Goal: Register for event/course

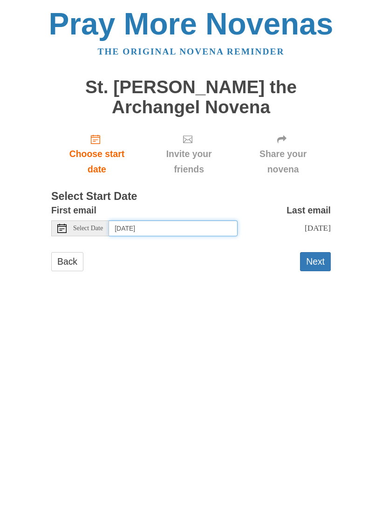
click at [172, 222] on input "[DATE]" at bounding box center [173, 228] width 129 height 16
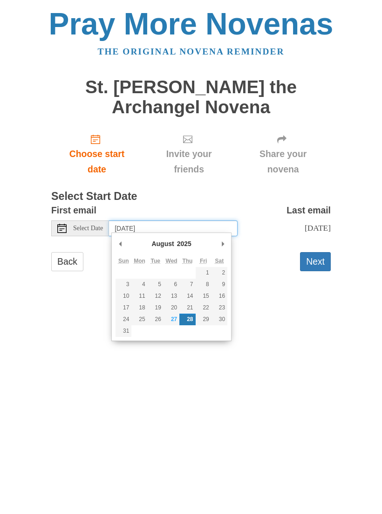
click at [189, 222] on input "[DATE]" at bounding box center [173, 228] width 129 height 16
type input "[DATE]"
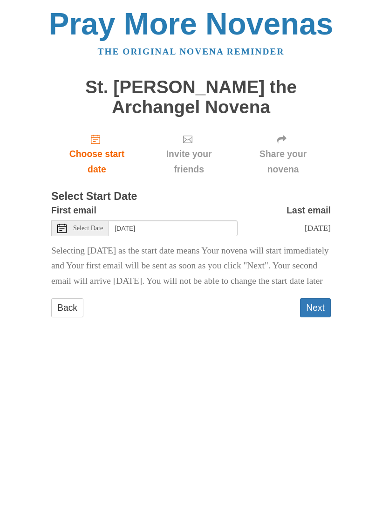
click at [316, 316] on button "Next" at bounding box center [315, 307] width 31 height 19
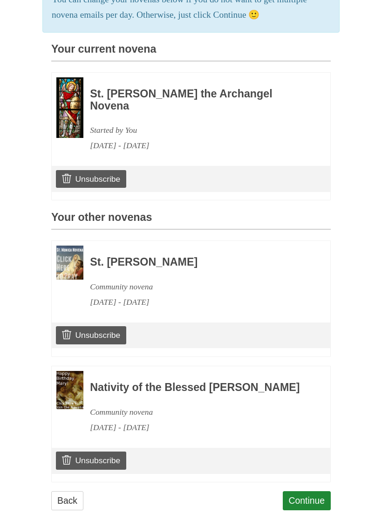
scroll to position [236, 0]
click at [305, 496] on link "Continue" at bounding box center [307, 501] width 48 height 19
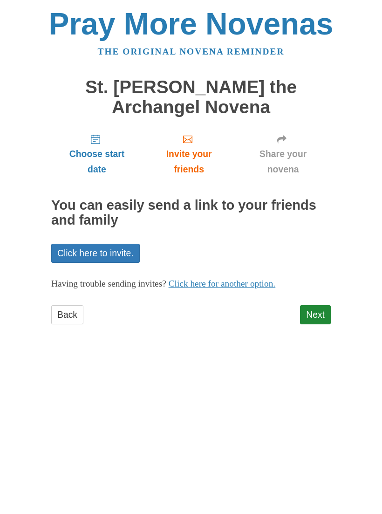
click at [322, 311] on link "Next" at bounding box center [315, 314] width 31 height 19
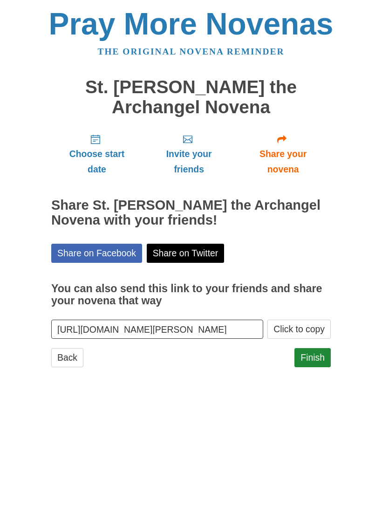
click at [314, 356] on link "Finish" at bounding box center [313, 357] width 36 height 19
